Goal: Task Accomplishment & Management: Manage account settings

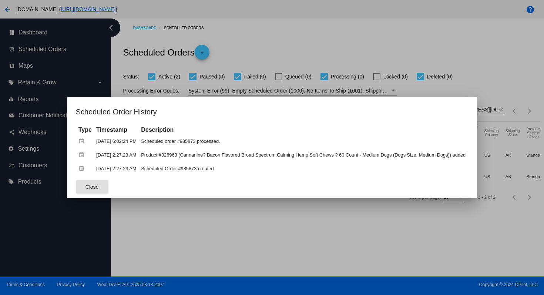
click at [288, 41] on div at bounding box center [272, 147] width 544 height 295
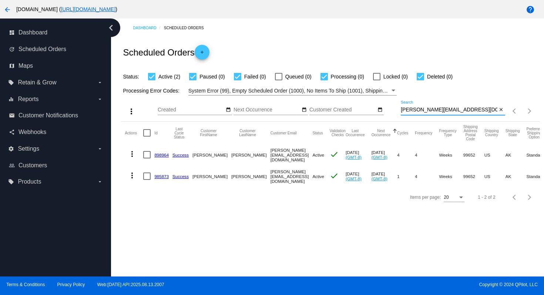
drag, startPoint x: 452, startPoint y: 111, endPoint x: 390, endPoint y: 111, distance: 61.8
click at [390, 111] on div "more_vert Aug Jan Feb Mar [DATE]" at bounding box center [330, 109] width 419 height 26
paste input "[EMAIL_ADDRESS]"
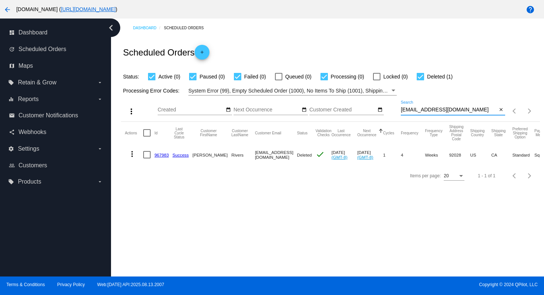
click at [133, 155] on mat-icon "more_vert" at bounding box center [132, 154] width 9 height 9
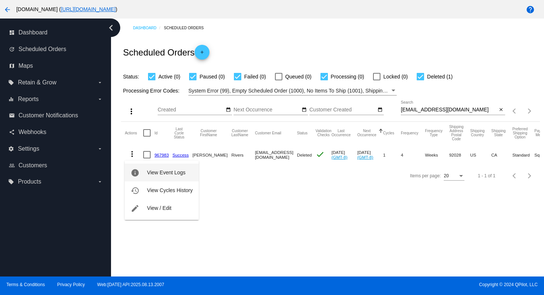
click at [154, 172] on span "View Event Logs" at bounding box center [166, 173] width 39 height 6
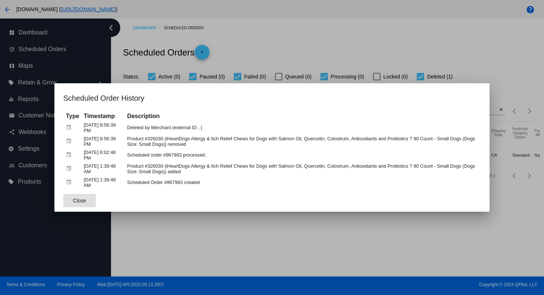
drag, startPoint x: 308, startPoint y: 46, endPoint x: 276, endPoint y: 19, distance: 42.3
click at [307, 46] on div at bounding box center [272, 147] width 544 height 295
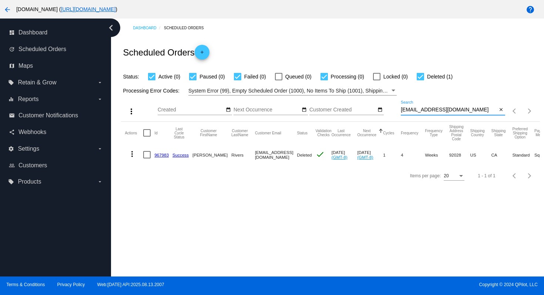
drag, startPoint x: 456, startPoint y: 111, endPoint x: 394, endPoint y: 109, distance: 61.9
click at [394, 109] on div "more_vert Aug Jan Feb Mar [DATE]" at bounding box center [330, 109] width 419 height 26
paste input "[EMAIL_ADDRESS]"
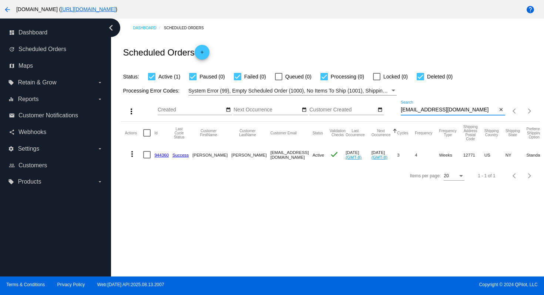
drag, startPoint x: 474, startPoint y: 111, endPoint x: 398, endPoint y: 112, distance: 75.5
click at [398, 112] on div "more_vert Aug Jan Feb Mar [DATE]" at bounding box center [330, 109] width 419 height 26
type input "[EMAIL_ADDRESS][DOMAIN_NAME]"
click at [132, 156] on mat-icon "more_vert" at bounding box center [132, 154] width 9 height 9
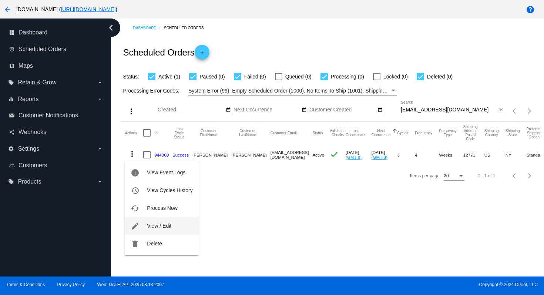
click at [169, 229] on button "edit View / Edit" at bounding box center [162, 226] width 74 height 18
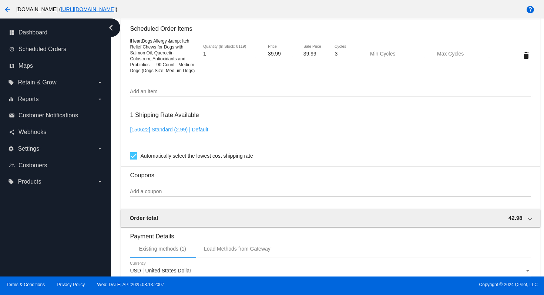
scroll to position [425, 0]
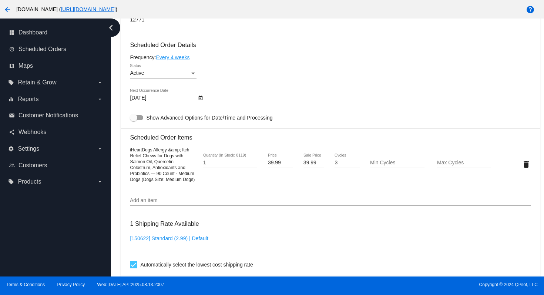
click at [180, 76] on div "Active" at bounding box center [160, 73] width 60 height 6
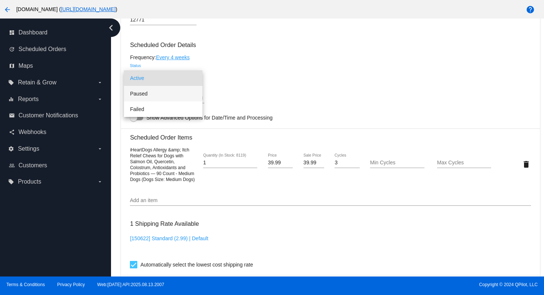
click at [153, 98] on span "Paused" at bounding box center [163, 94] width 67 height 16
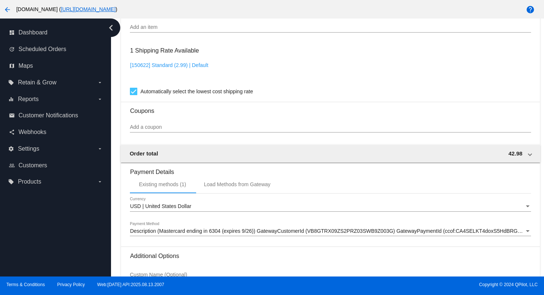
scroll to position [682, 0]
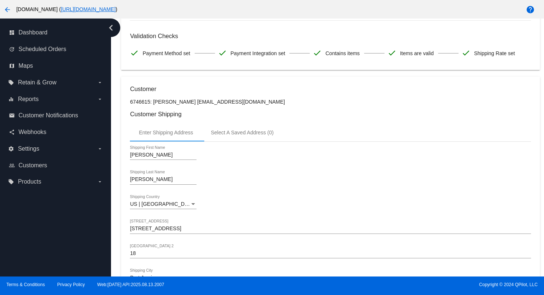
scroll to position [0, 0]
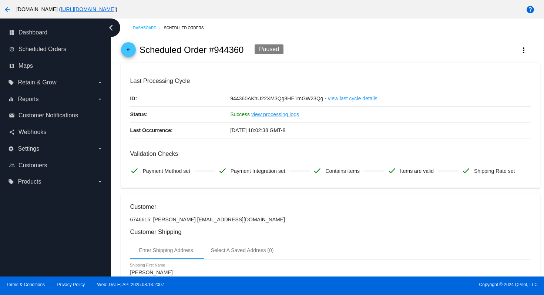
click at [124, 50] on mat-icon "arrow_back" at bounding box center [128, 51] width 9 height 9
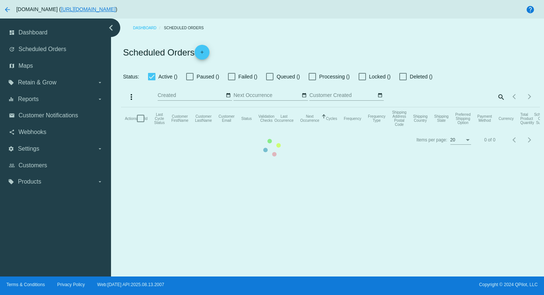
checkbox input "true"
